Goal: Transaction & Acquisition: Purchase product/service

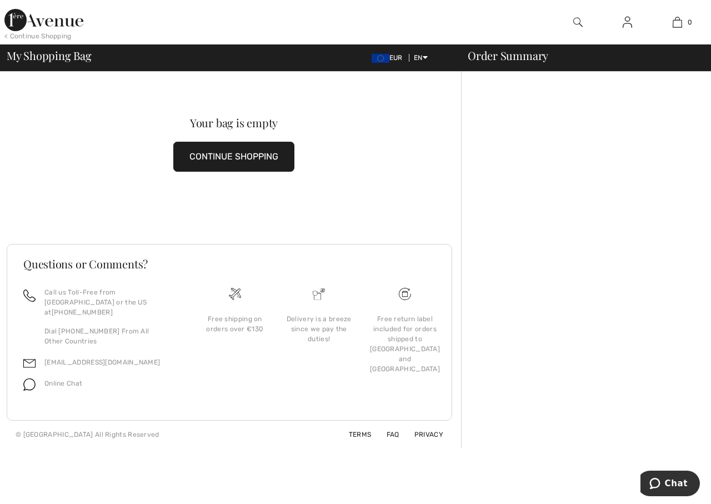
click at [627, 22] on img at bounding box center [627, 22] width 9 height 13
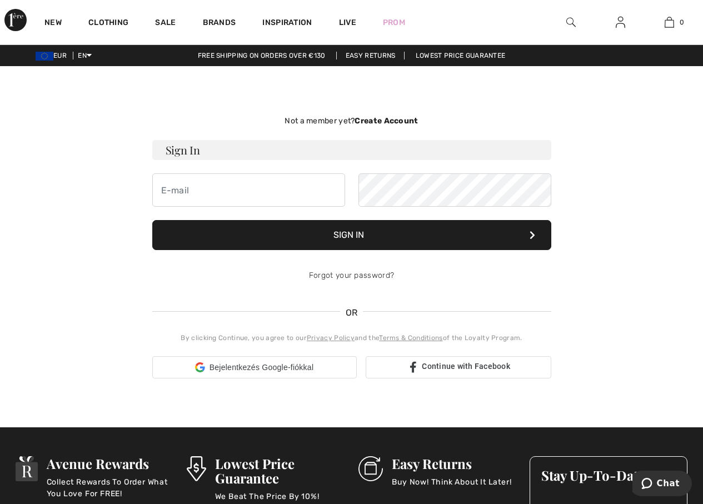
drag, startPoint x: 0, startPoint y: 0, endPoint x: 628, endPoint y: 22, distance: 628.2
click at [628, 22] on link at bounding box center [620, 23] width 27 height 14
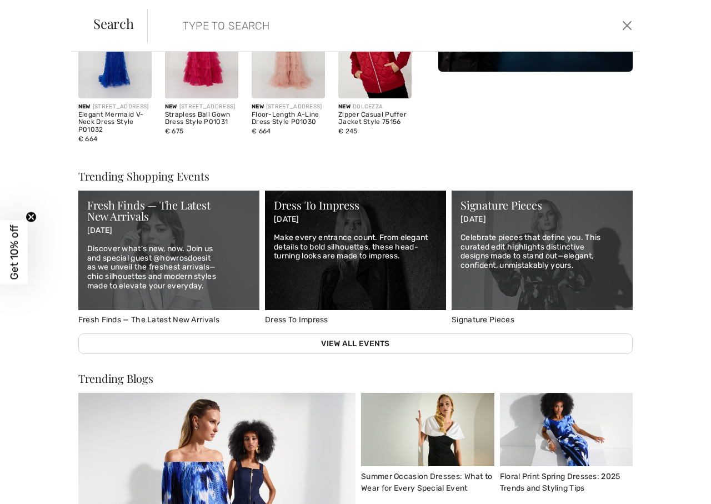
scroll to position [396, 0]
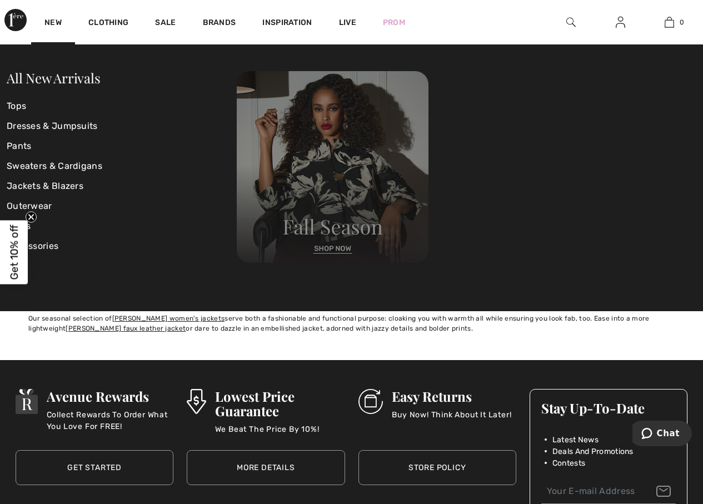
click at [307, 218] on img at bounding box center [333, 167] width 192 height 192
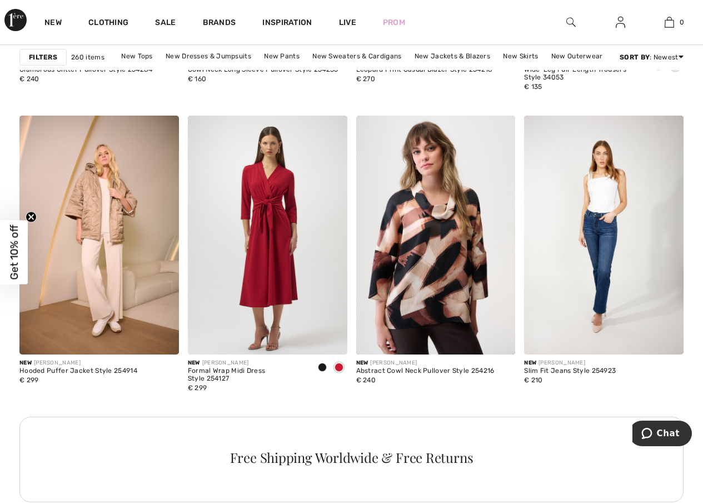
scroll to position [3389, 0]
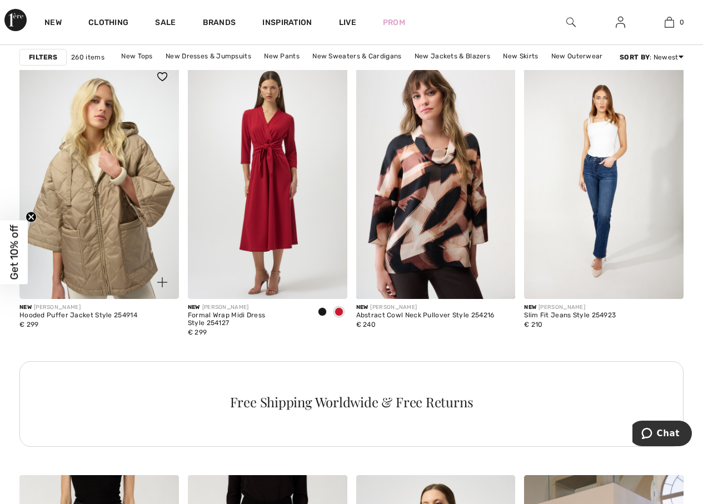
click at [97, 157] on img at bounding box center [98, 179] width 159 height 239
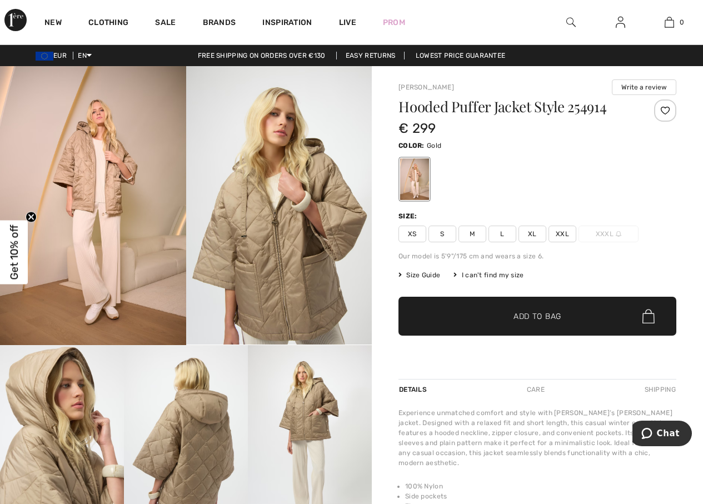
click at [201, 146] on img at bounding box center [279, 205] width 186 height 278
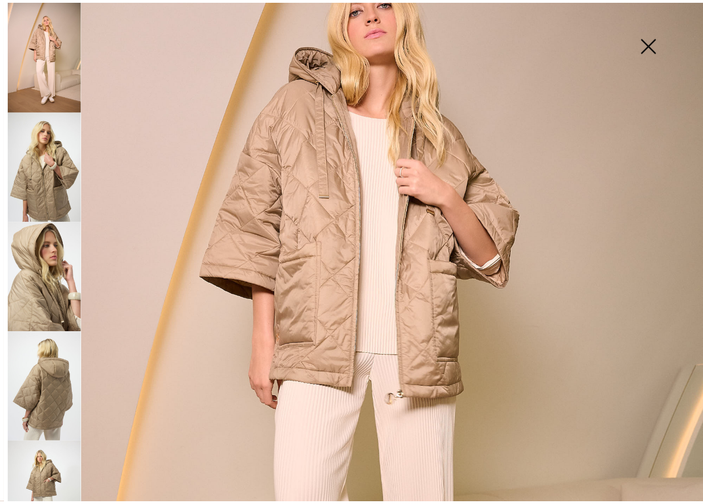
scroll to position [56, 0]
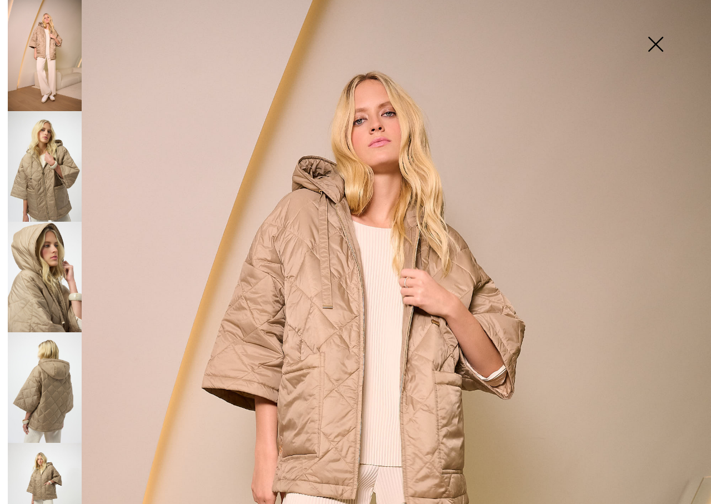
click at [656, 42] on img at bounding box center [656, 45] width 56 height 57
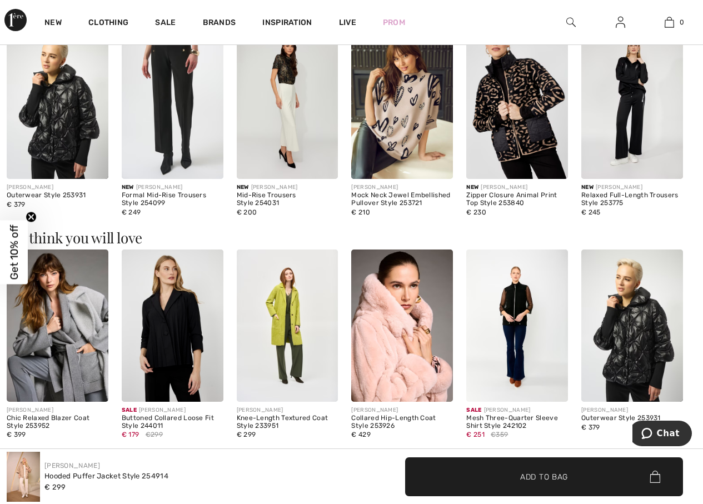
scroll to position [945, 0]
